Goal: Task Accomplishment & Management: Use online tool/utility

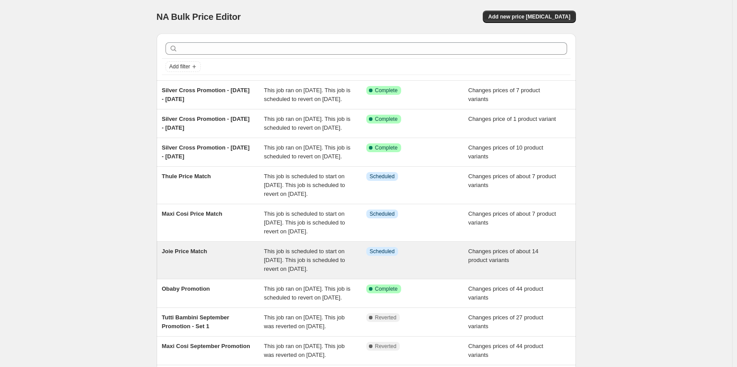
click at [230, 274] on div "Joie Price Match" at bounding box center [213, 260] width 102 height 26
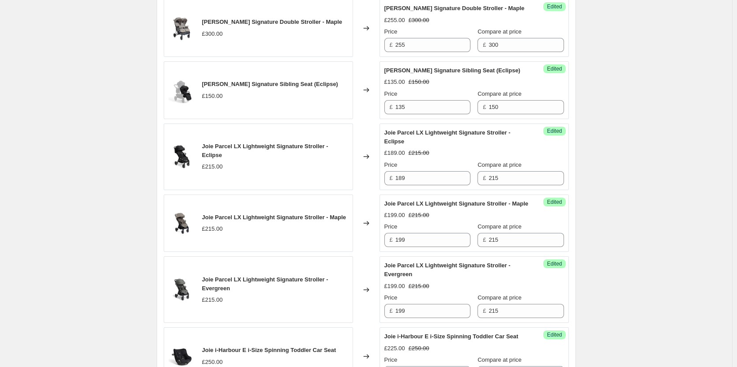
scroll to position [706, 0]
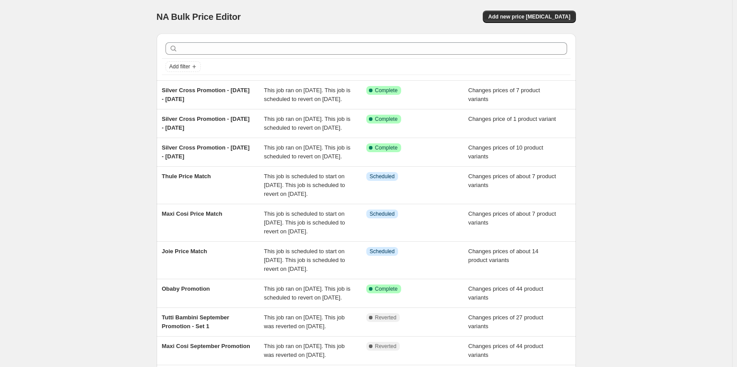
click at [115, 93] on div "NA Bulk Price Editor. This page is ready NA Bulk Price Editor Add new price cha…" at bounding box center [366, 240] width 732 height 481
drag, startPoint x: 548, startPoint y: 17, endPoint x: 379, endPoint y: 19, distance: 168.6
click at [379, 19] on div "Add new price change job" at bounding box center [470, 17] width 210 height 12
click at [532, 13] on button "Add new price change job" at bounding box center [529, 17] width 93 height 12
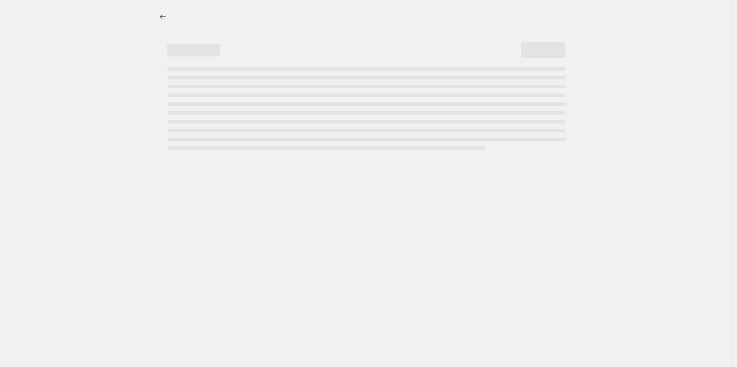
select select "percentage"
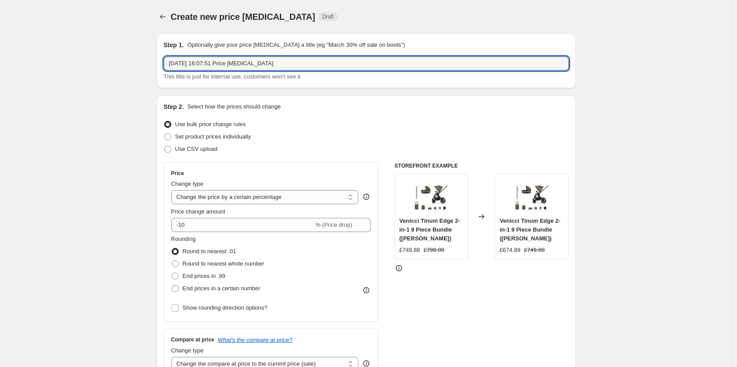
drag, startPoint x: 291, startPoint y: 60, endPoint x: -30, endPoint y: 58, distance: 321.2
click at [0, 58] on html "Home Settings Plans Skip to content Create new price change job. This page is r…" at bounding box center [368, 183] width 737 height 367
type input "Nuna Price Match"
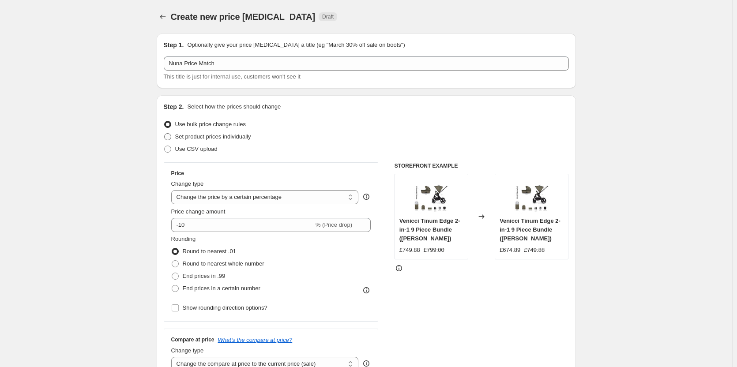
click at [187, 138] on span "Set product prices individually" at bounding box center [213, 136] width 76 height 7
click at [165, 134] on input "Set product prices individually" at bounding box center [164, 133] width 0 height 0
radio input "true"
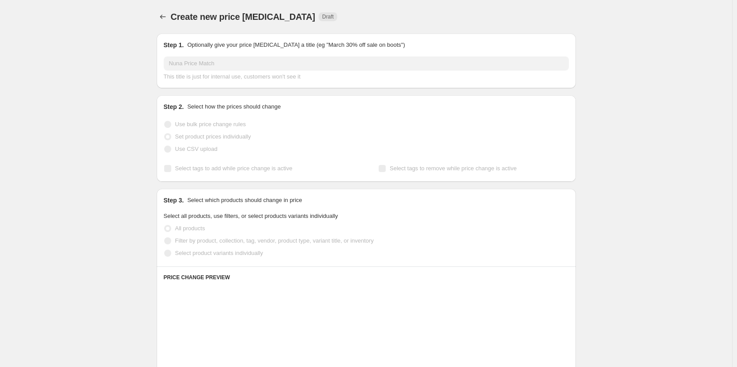
scroll to position [88, 0]
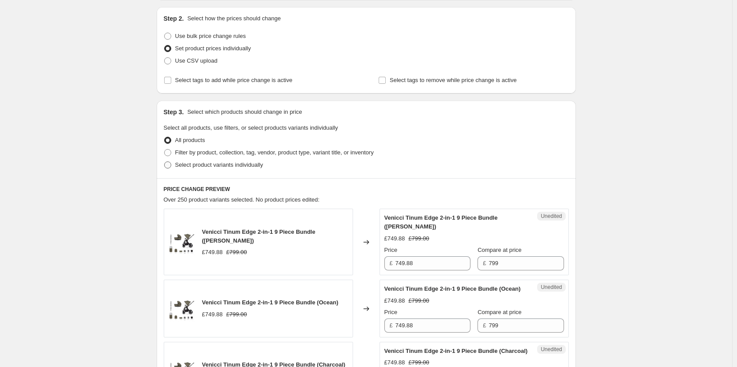
click at [197, 167] on span "Select product variants individually" at bounding box center [219, 164] width 88 height 7
click at [165, 162] on input "Select product variants individually" at bounding box center [164, 161] width 0 height 0
radio input "true"
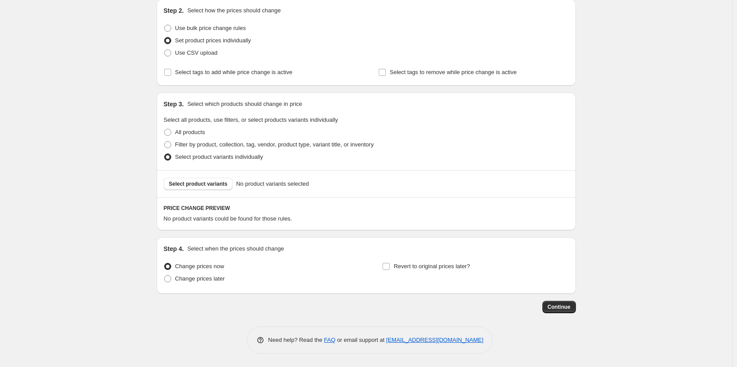
scroll to position [96, 0]
click at [196, 280] on span "Change prices later" at bounding box center [200, 278] width 50 height 7
click at [165, 276] on input "Change prices later" at bounding box center [164, 275] width 0 height 0
radio input "true"
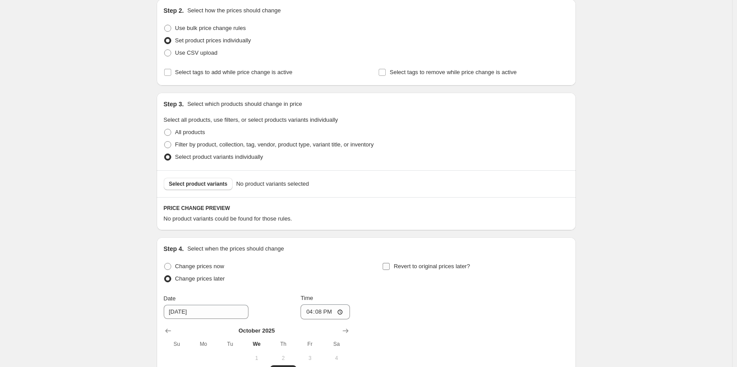
click at [415, 271] on span "Revert to original prices later?" at bounding box center [432, 266] width 76 height 9
click at [390, 270] on input "Revert to original prices later?" at bounding box center [386, 266] width 7 height 7
checkbox input "true"
click at [219, 184] on span "Select product variants" at bounding box center [198, 183] width 59 height 7
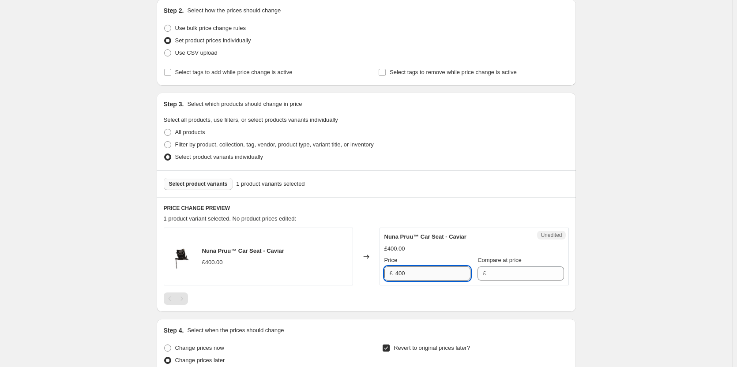
click at [417, 273] on input "400" at bounding box center [432, 274] width 75 height 14
drag, startPoint x: 486, startPoint y: 278, endPoint x: 467, endPoint y: 274, distance: 19.3
click at [488, 278] on input "Compare at price" at bounding box center [525, 274] width 75 height 14
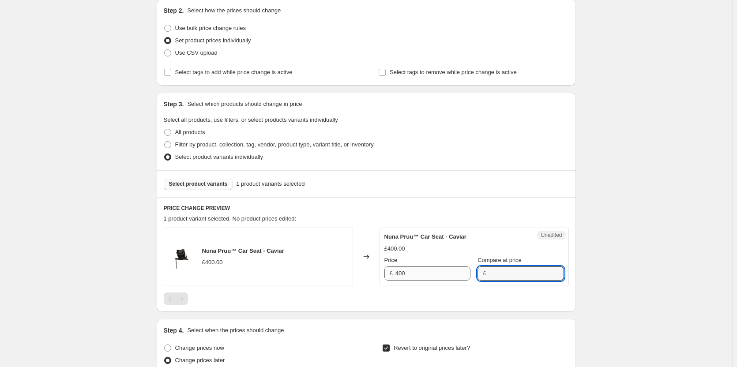
paste input "400"
type input "400"
click at [425, 276] on input "400" at bounding box center [432, 274] width 75 height 14
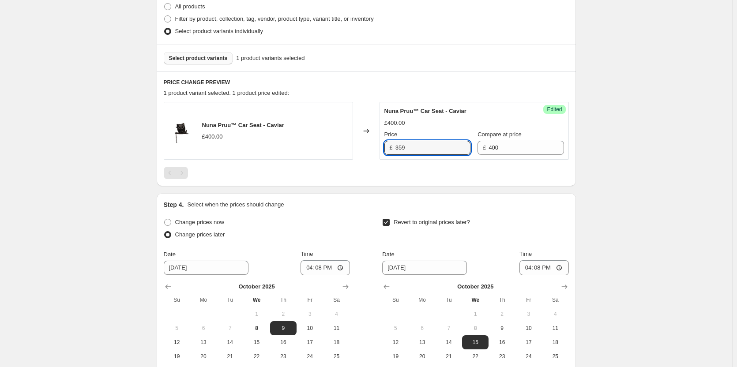
scroll to position [273, 0]
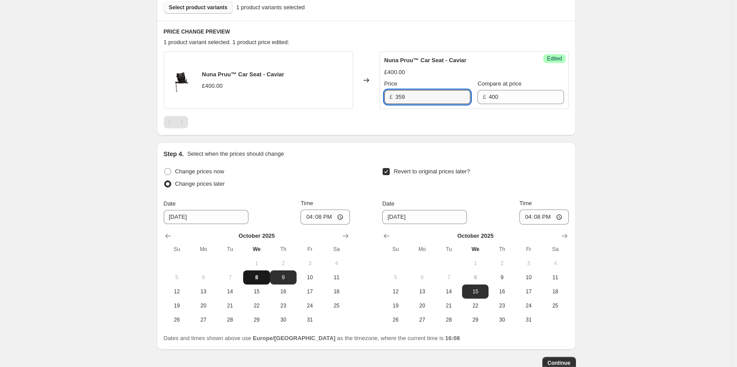
type input "359"
click at [259, 279] on span "8" at bounding box center [256, 277] width 19 height 7
type input "10/8/2025"
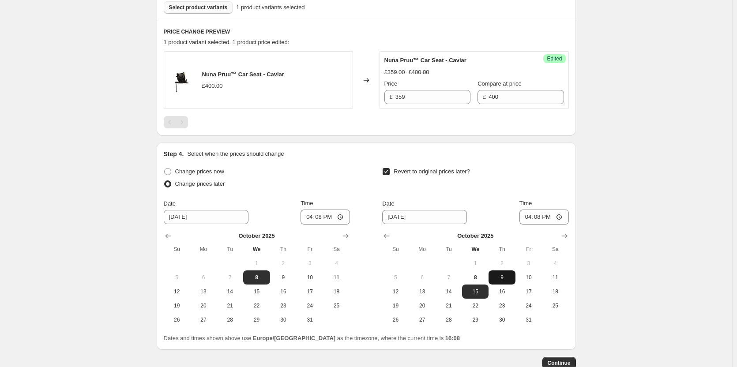
click at [497, 275] on span "9" at bounding box center [501, 277] width 19 height 7
type input "10/9/2025"
click at [325, 211] on input "16:08" at bounding box center [324, 217] width 49 height 15
type input "18:00"
click at [541, 219] on input "16:08" at bounding box center [543, 217] width 49 height 15
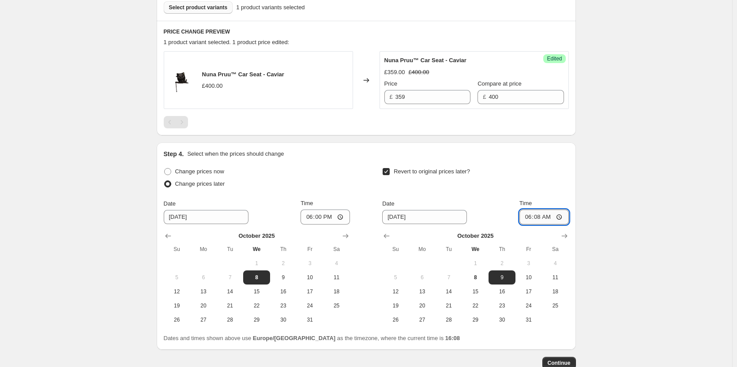
type input "06:00"
click at [197, 9] on span "Select product variants" at bounding box center [198, 7] width 59 height 7
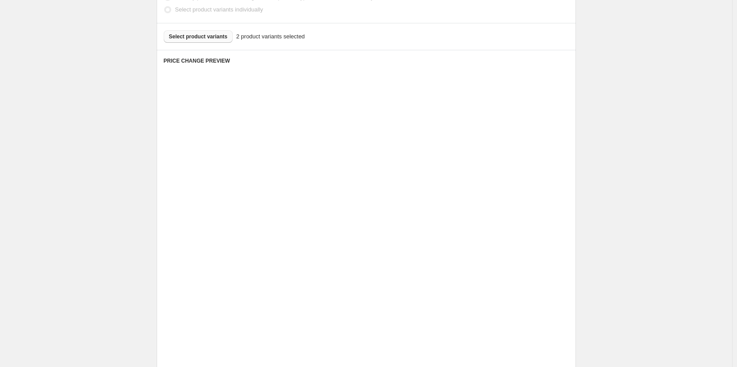
scroll to position [184, 0]
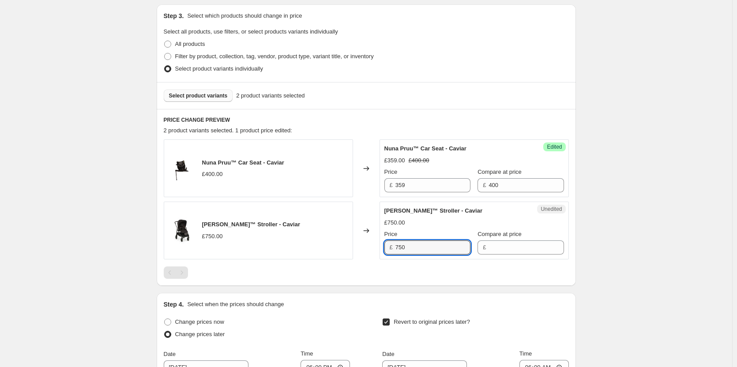
drag, startPoint x: 417, startPoint y: 248, endPoint x: 373, endPoint y: 248, distance: 43.2
click at [373, 248] on div "Nuna Swiv™ Stroller - Caviar £750.00 Changed to Unedited Nuna Swiv™ Stroller - …" at bounding box center [366, 231] width 405 height 58
type input "674.95"
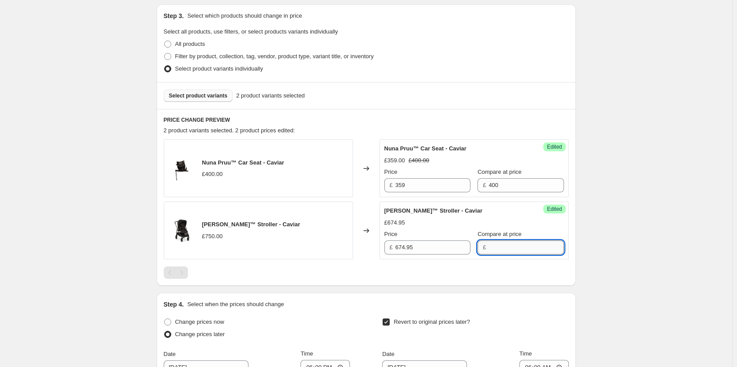
drag, startPoint x: 524, startPoint y: 250, endPoint x: 488, endPoint y: 250, distance: 36.2
click at [524, 250] on input "Compare at price" at bounding box center [525, 247] width 75 height 14
paste input "674.95"
type input "674.95"
click at [432, 191] on input "359" at bounding box center [432, 185] width 75 height 14
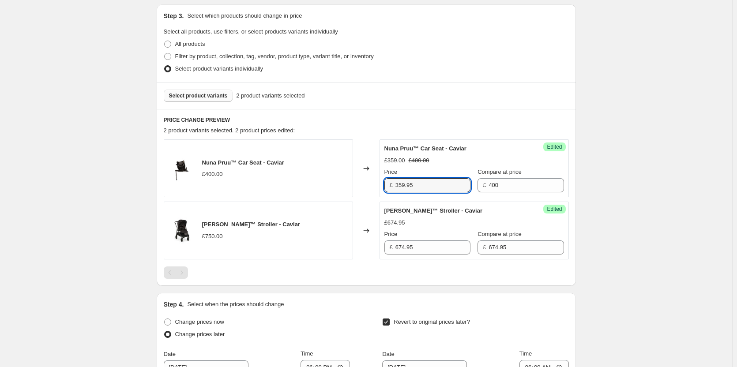
type input "359.95"
click at [210, 92] on button "Select product variants" at bounding box center [198, 96] width 69 height 12
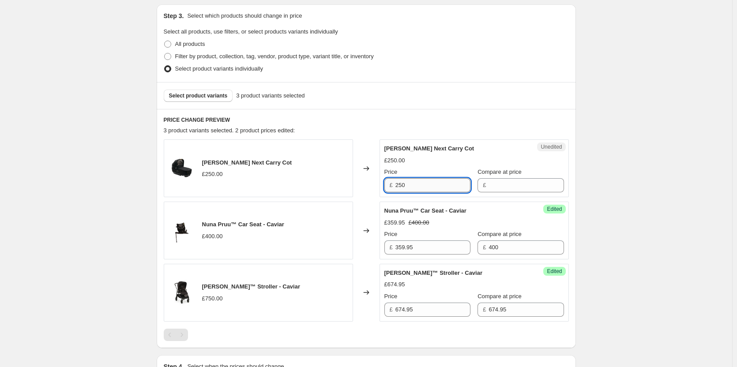
click at [429, 190] on input "250" at bounding box center [432, 185] width 75 height 14
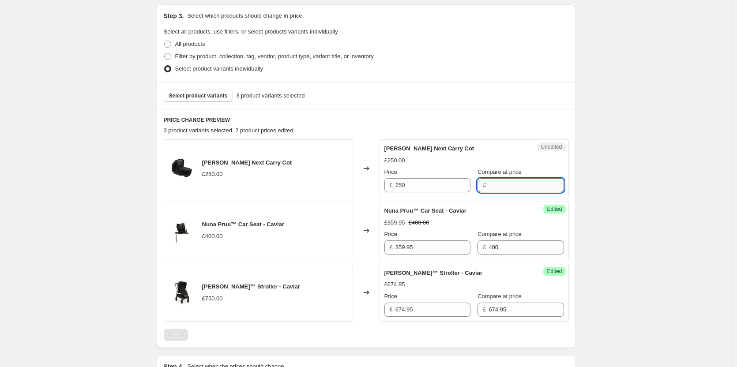
click at [488, 183] on input "Compare at price" at bounding box center [525, 185] width 75 height 14
paste input "250"
type input "250"
click at [422, 183] on input "250" at bounding box center [432, 185] width 75 height 14
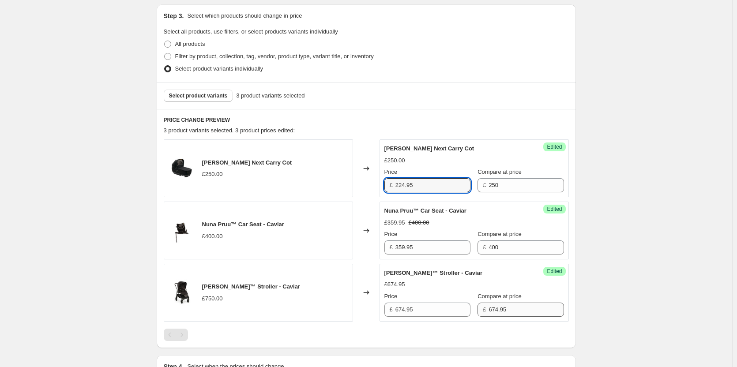
type input "224.95"
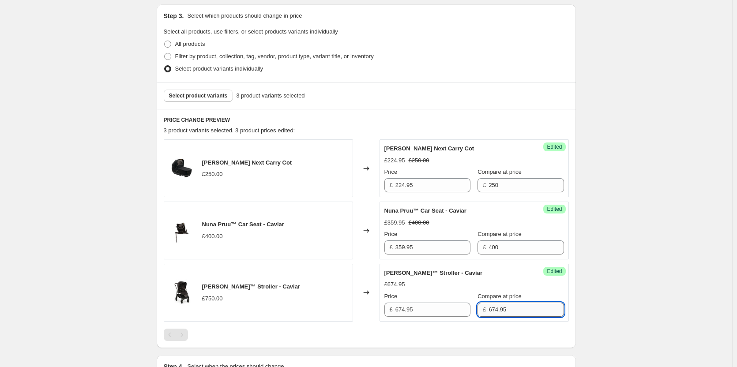
click at [504, 307] on input "674.95" at bounding box center [525, 310] width 75 height 14
type input "750"
click at [217, 100] on button "Select product variants" at bounding box center [198, 96] width 69 height 12
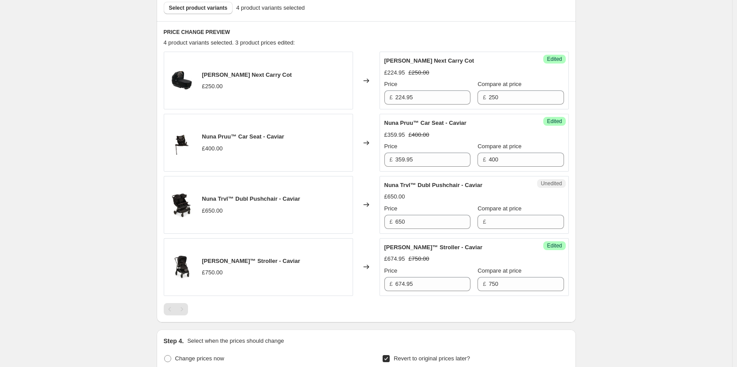
scroll to position [273, 0]
click at [433, 225] on input "650" at bounding box center [432, 221] width 75 height 14
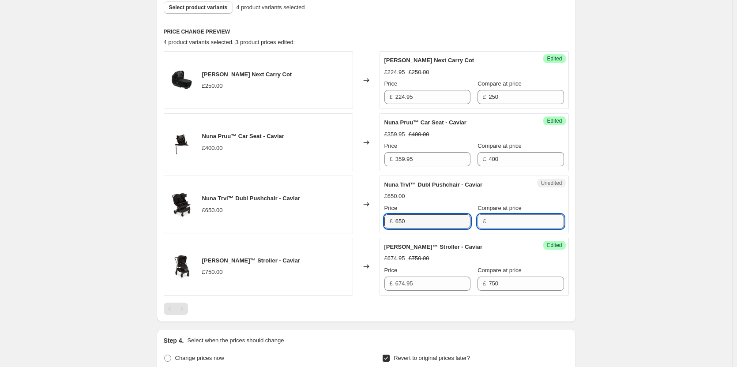
click at [500, 225] on input "Compare at price" at bounding box center [525, 221] width 75 height 14
paste input "650"
type input "650"
click at [439, 218] on input "650" at bounding box center [432, 221] width 75 height 14
click at [387, 226] on div "£ 585" at bounding box center [427, 221] width 86 height 14
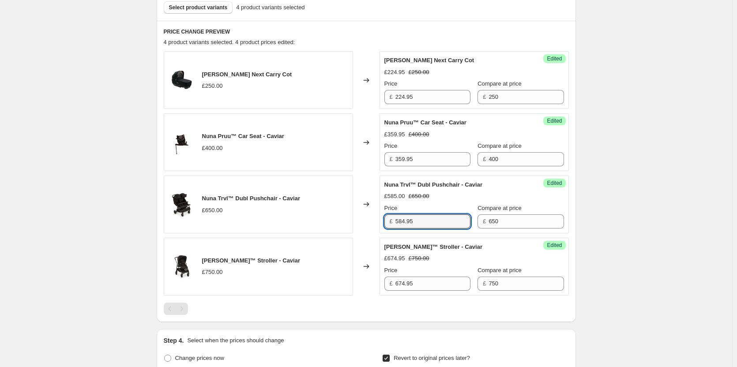
type input "584.95"
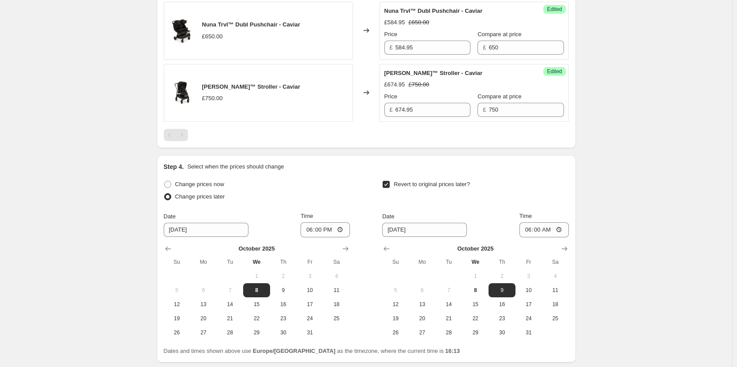
scroll to position [493, 0]
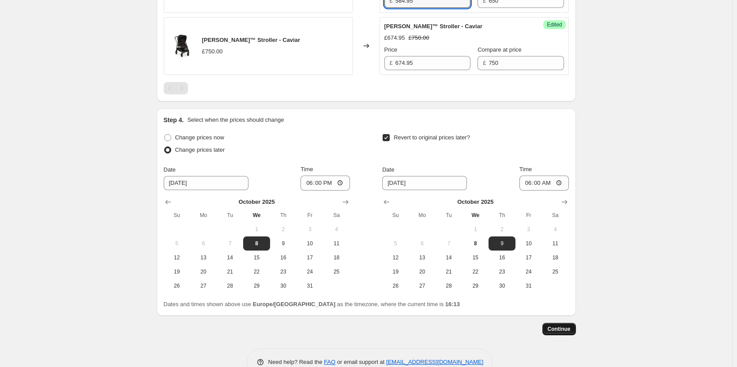
click at [562, 325] on button "Continue" at bounding box center [559, 329] width 34 height 12
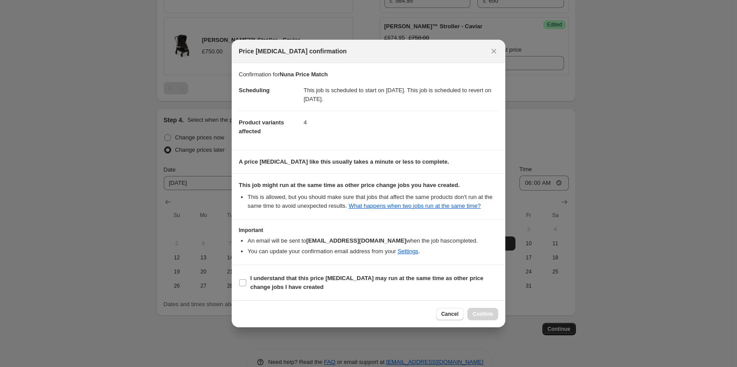
drag, startPoint x: 406, startPoint y: 280, endPoint x: 457, endPoint y: 299, distance: 53.8
click at [413, 285] on span "I understand that this price change job may run at the same time as other price…" at bounding box center [374, 283] width 248 height 18
click at [381, 275] on b "I understand that this price change job may run at the same time as other price…" at bounding box center [366, 282] width 233 height 15
drag, startPoint x: 425, startPoint y: 277, endPoint x: 451, endPoint y: 285, distance: 26.8
click at [425, 278] on b "I understand that this price change job may run at the same time as other price…" at bounding box center [366, 282] width 233 height 15
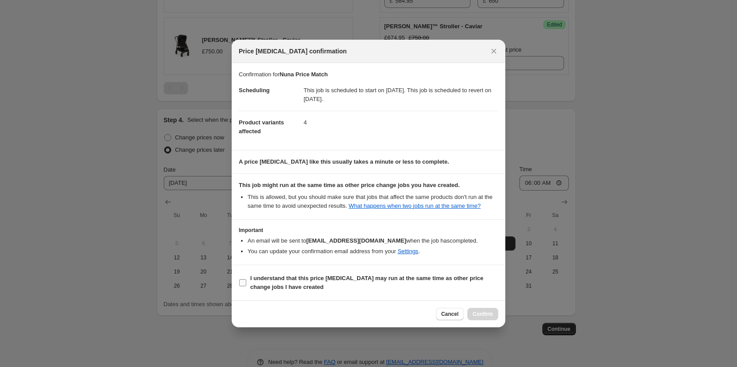
click at [246, 279] on input "I understand that this price change job may run at the same time as other price…" at bounding box center [242, 282] width 7 height 7
checkbox input "true"
click at [488, 315] on span "Confirm" at bounding box center [483, 314] width 20 height 7
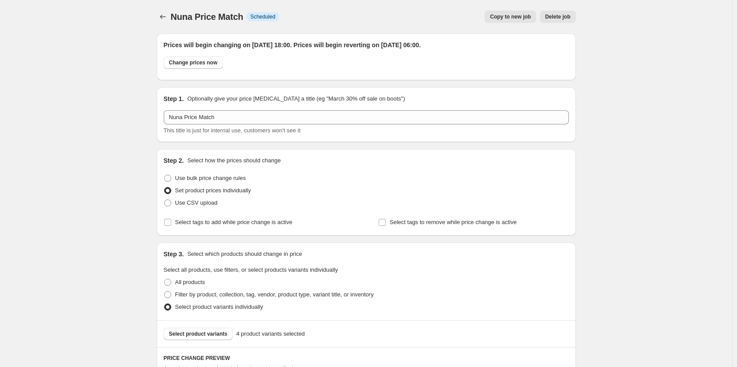
scroll to position [493, 0]
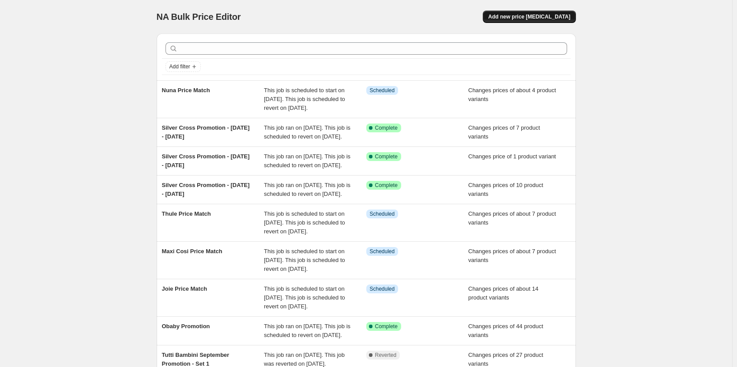
click at [541, 15] on span "Add new price change job" at bounding box center [529, 16] width 82 height 7
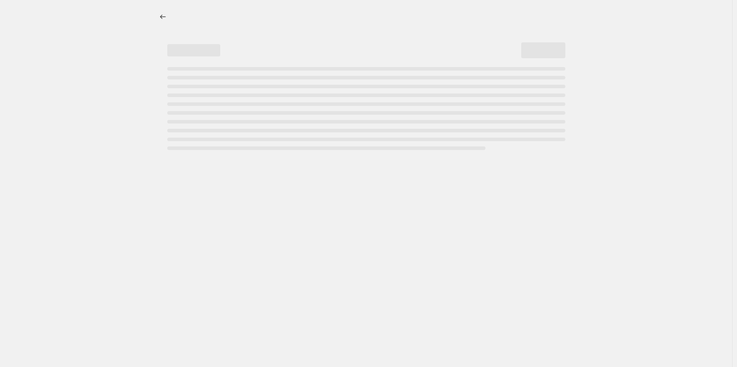
select select "percentage"
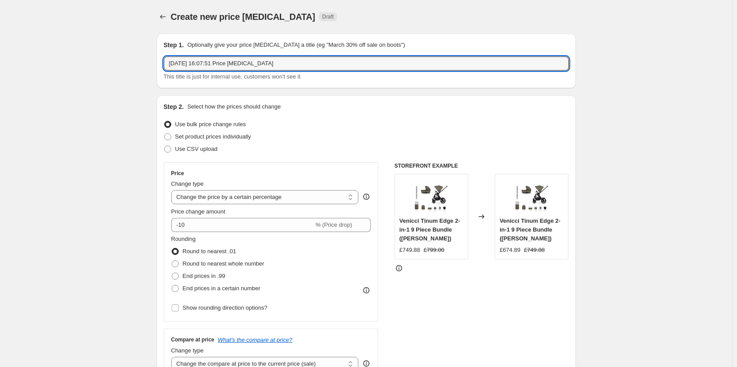
drag, startPoint x: 289, startPoint y: 65, endPoint x: 60, endPoint y: 69, distance: 228.6
type input "CuddleCo Price Match"
click at [213, 140] on span "Set product prices individually" at bounding box center [213, 136] width 76 height 9
click at [165, 134] on input "Set product prices individually" at bounding box center [164, 133] width 0 height 0
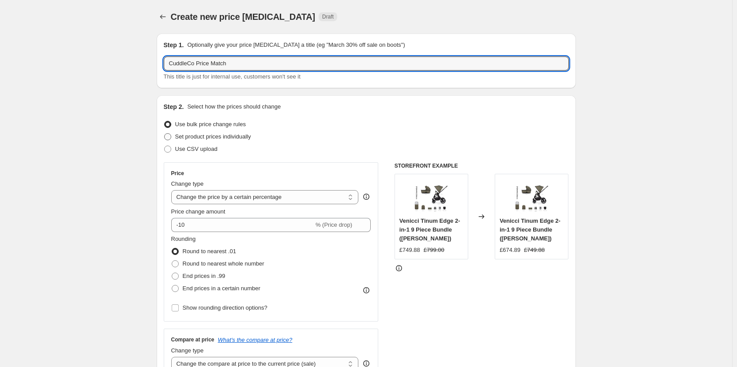
radio input "true"
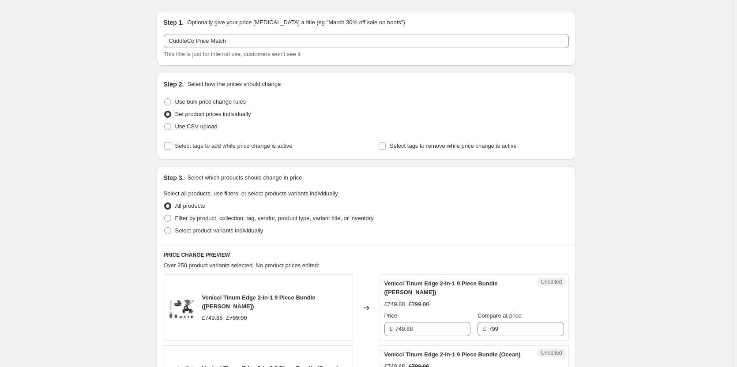
scroll to position [44, 0]
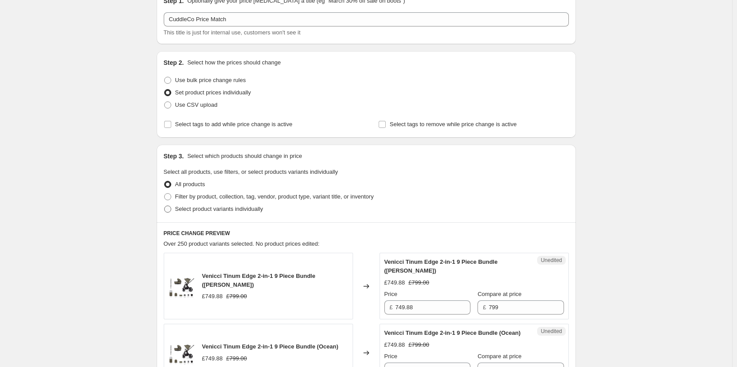
click at [184, 206] on span "Select product variants individually" at bounding box center [219, 209] width 88 height 7
click at [165, 206] on input "Select product variants individually" at bounding box center [164, 206] width 0 height 0
radio input "true"
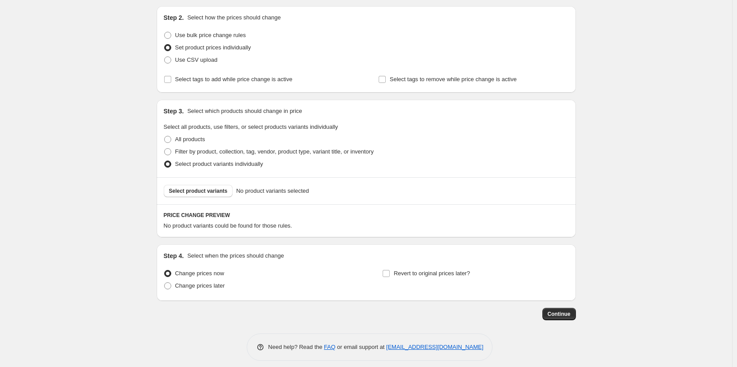
scroll to position [96, 0]
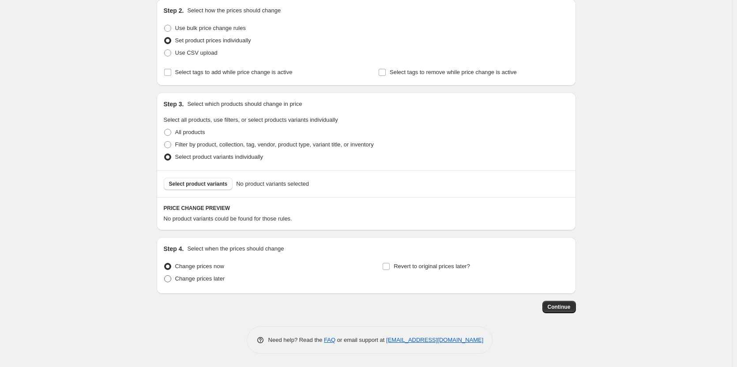
click at [191, 282] on span "Change prices later" at bounding box center [200, 278] width 50 height 7
click at [165, 276] on input "Change prices later" at bounding box center [164, 275] width 0 height 0
radio input "true"
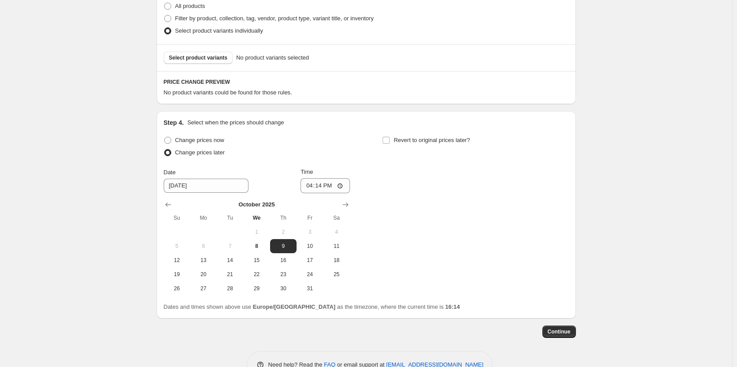
scroll to position [247, 0]
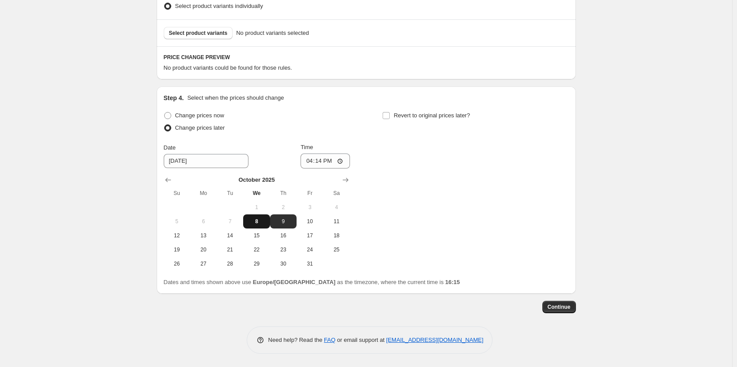
click at [256, 220] on span "8" at bounding box center [256, 221] width 19 height 7
type input "10/8/2025"
click at [398, 119] on span "Revert to original prices later?" at bounding box center [432, 115] width 76 height 7
click at [390, 119] on input "Revert to original prices later?" at bounding box center [386, 115] width 7 height 7
checkbox input "true"
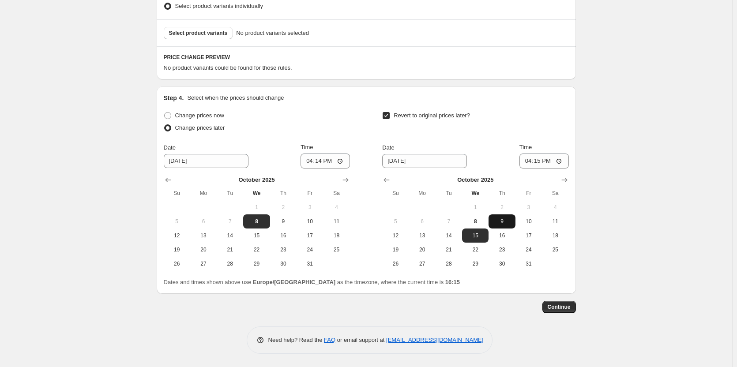
click at [499, 221] on span "9" at bounding box center [501, 221] width 19 height 7
type input "10/9/2025"
click at [97, 128] on div "Create new price change job. This page is ready Create new price change job Dra…" at bounding box center [366, 60] width 732 height 614
click at [323, 159] on input "16:14" at bounding box center [324, 161] width 49 height 15
type input "18:00"
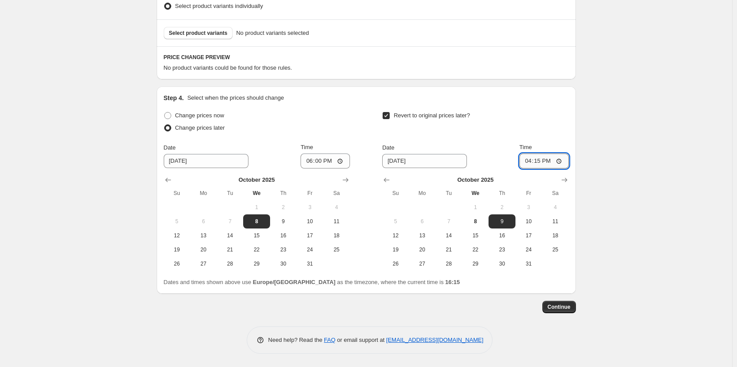
click at [542, 161] on input "16:15" at bounding box center [543, 161] width 49 height 15
type input "06:00"
click at [506, 98] on div "Step 4. Select when the prices should change" at bounding box center [366, 98] width 405 height 9
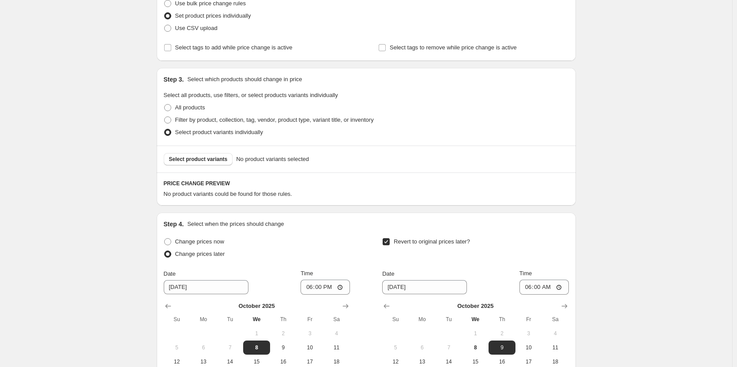
scroll to position [132, 0]
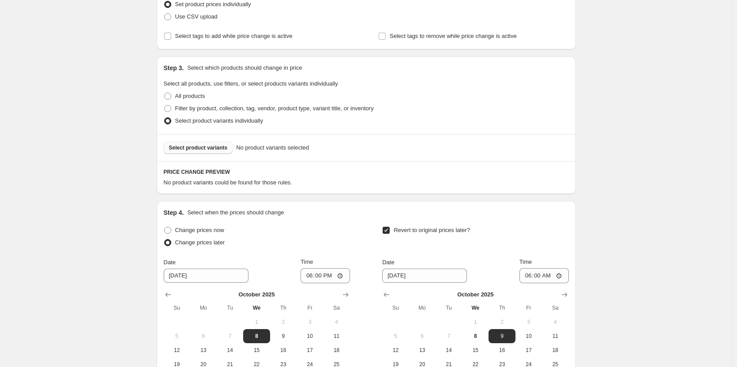
click at [189, 146] on span "Select product variants" at bounding box center [198, 147] width 59 height 7
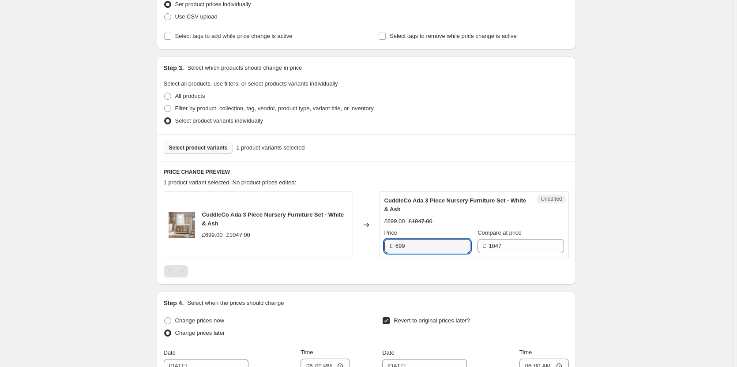
drag, startPoint x: 412, startPoint y: 251, endPoint x: 392, endPoint y: 249, distance: 19.5
click at [392, 249] on div "£ 699" at bounding box center [427, 246] width 86 height 14
type input "3"
type input "689"
click at [123, 224] on div "Create new price change job. This page is ready Create new price change job Dra…" at bounding box center [366, 220] width 732 height 705
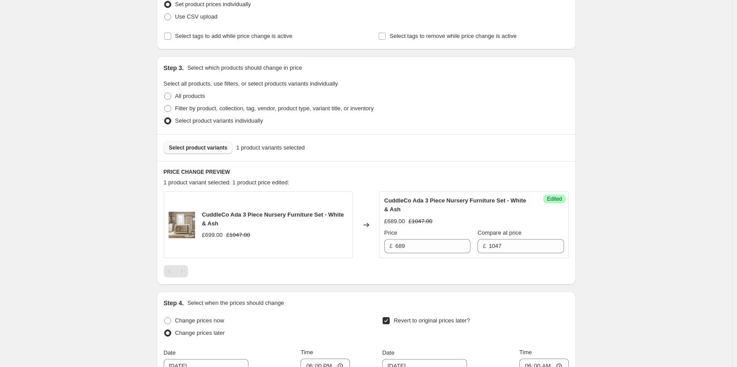
click at [209, 146] on span "Select product variants" at bounding box center [198, 147] width 59 height 7
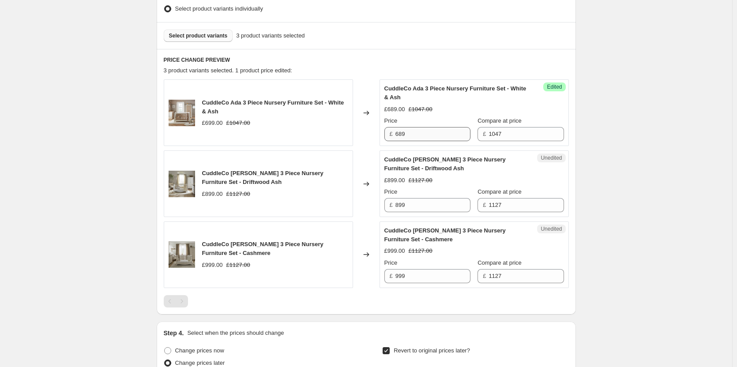
scroll to position [265, 0]
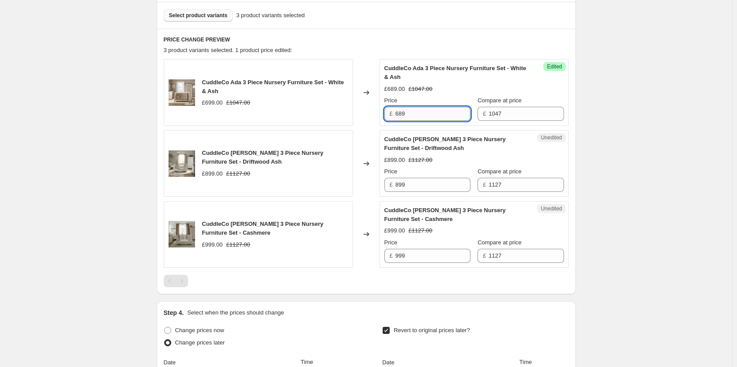
click at [417, 109] on input "689" at bounding box center [432, 114] width 75 height 14
click at [427, 180] on input "899" at bounding box center [432, 185] width 75 height 14
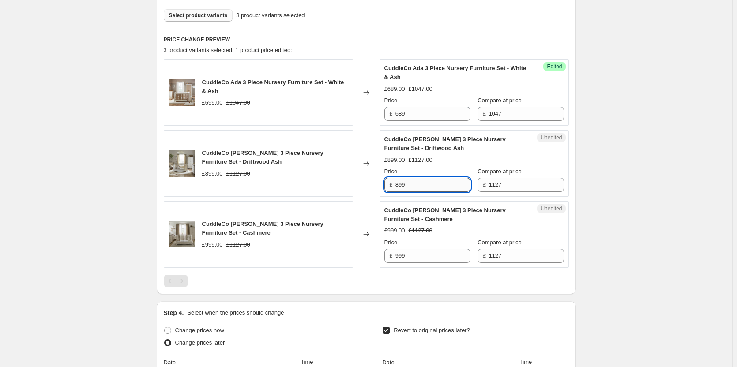
click at [427, 180] on input "899" at bounding box center [432, 185] width 75 height 14
type input "809"
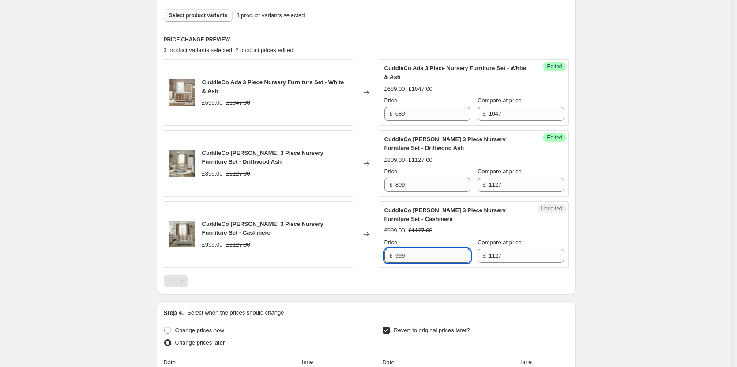
click at [428, 249] on input "999" at bounding box center [432, 256] width 75 height 14
type input "899"
click at [575, 232] on div "PRICE CHANGE PREVIEW 3 product variants selected. 2 product prices edited: Cudd…" at bounding box center [366, 162] width 419 height 266
click at [601, 229] on div "Create new price change job. This page is ready Create new price change job Dra…" at bounding box center [366, 158] width 732 height 847
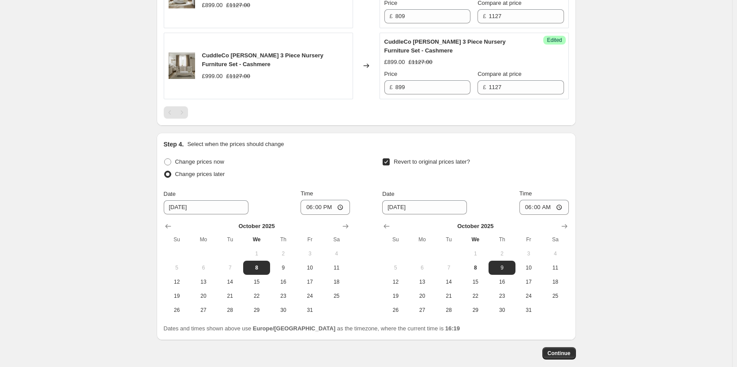
scroll to position [480, 0]
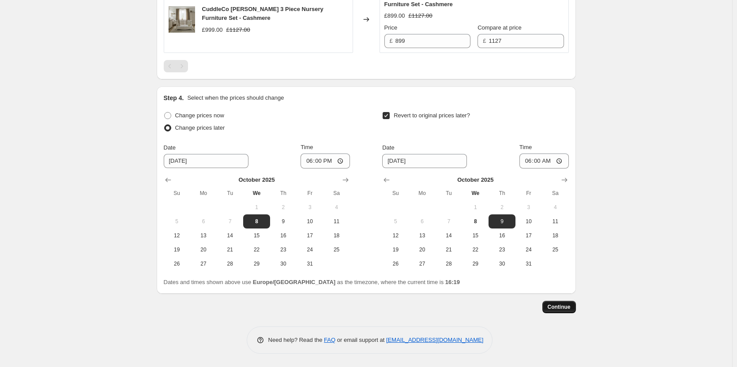
click at [569, 306] on span "Continue" at bounding box center [559, 307] width 23 height 7
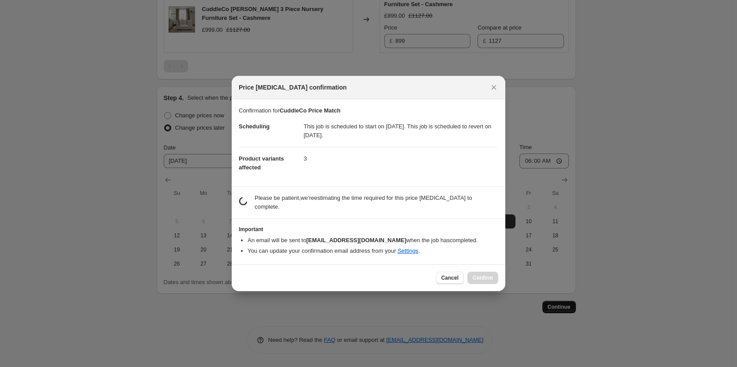
scroll to position [0, 0]
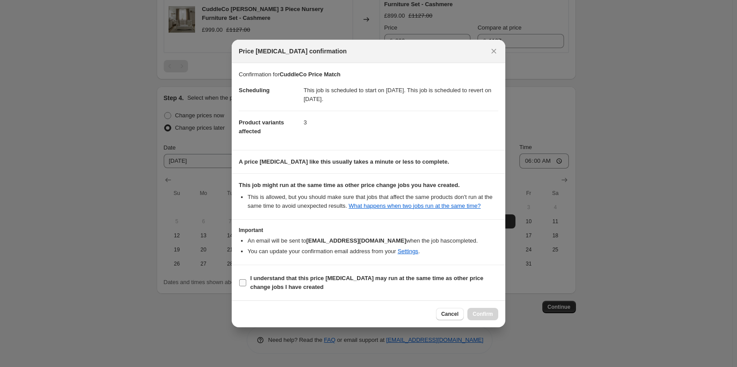
click at [435, 279] on b "I understand that this price change job may run at the same time as other price…" at bounding box center [366, 282] width 233 height 15
click at [246, 279] on input "I understand that this price change job may run at the same time as other price…" at bounding box center [242, 282] width 7 height 7
checkbox input "true"
click at [473, 312] on button "Confirm" at bounding box center [482, 314] width 31 height 12
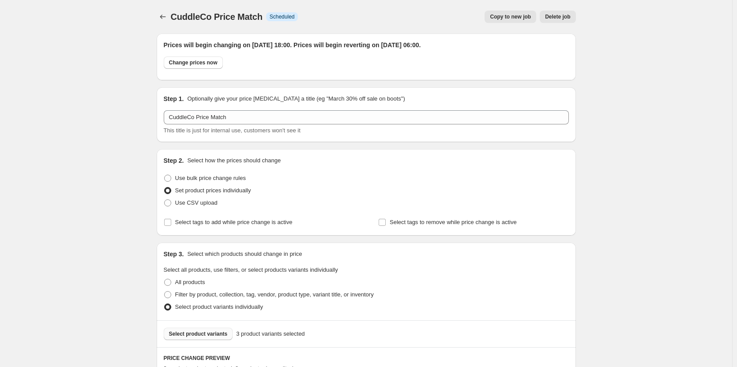
click at [169, 16] on button "Price change jobs" at bounding box center [163, 17] width 12 height 12
